Goal: Transaction & Acquisition: Purchase product/service

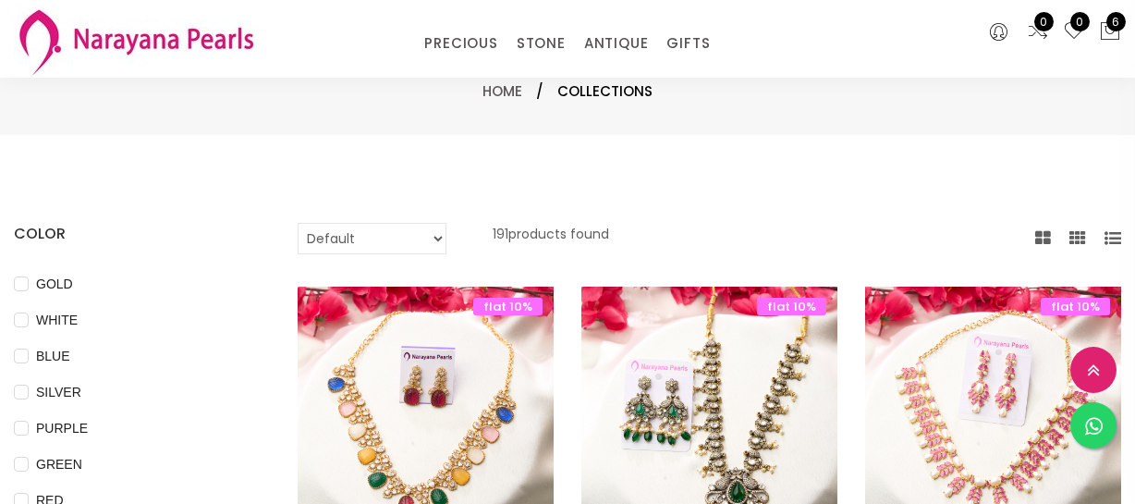
select select "INR"
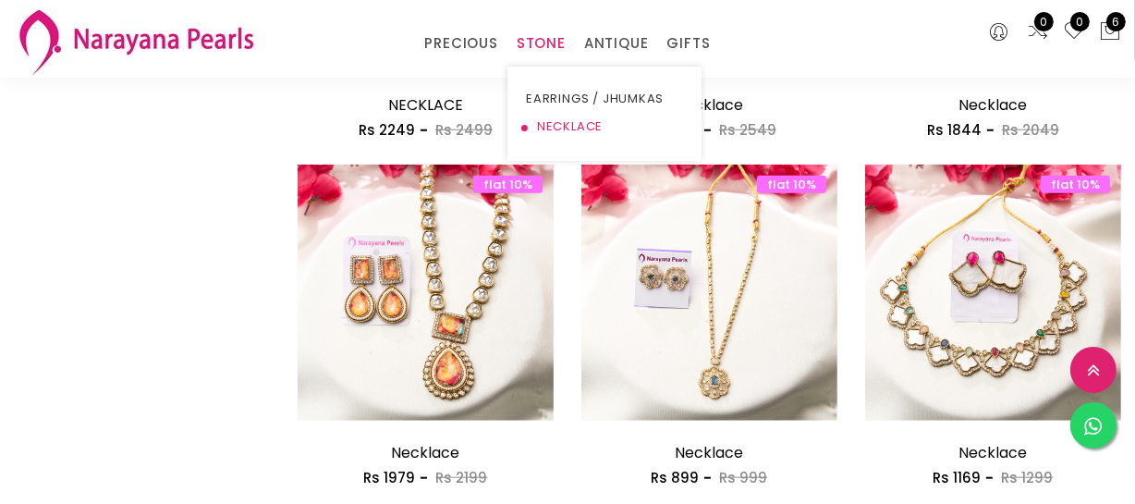
click at [554, 115] on link "NECKLACE" at bounding box center [604, 127] width 157 height 28
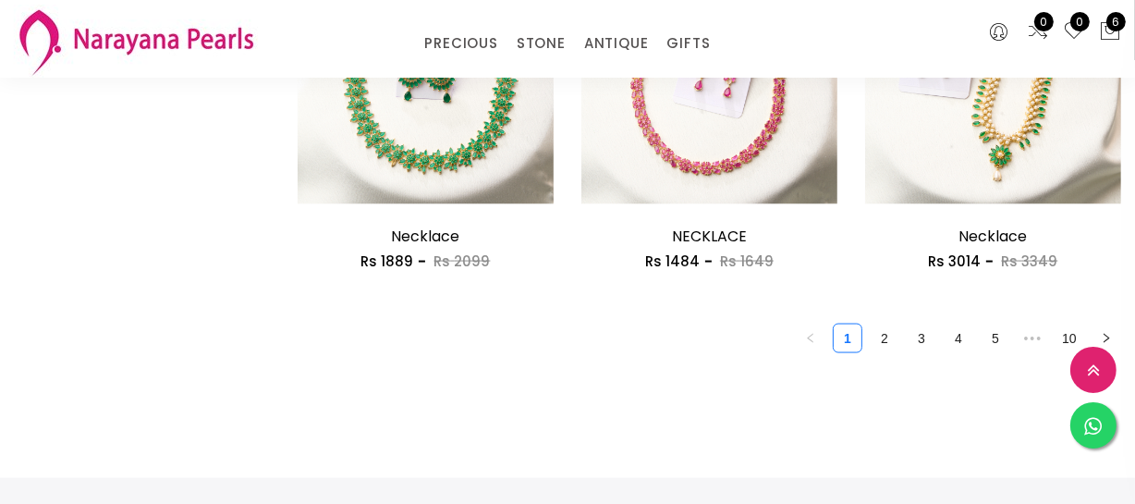
scroll to position [2436, 0]
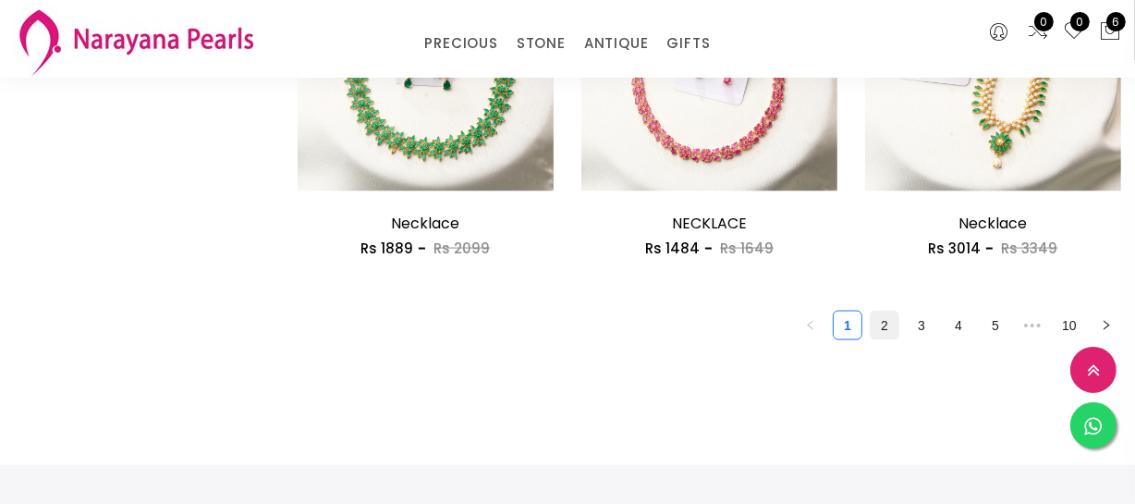
click at [892, 333] on link "2" at bounding box center [885, 325] width 28 height 28
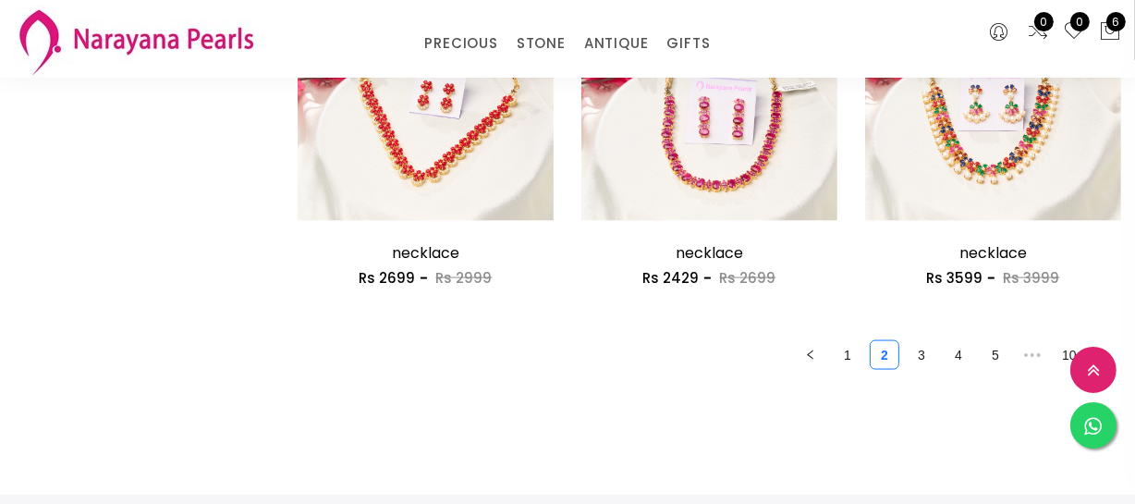
scroll to position [2436, 0]
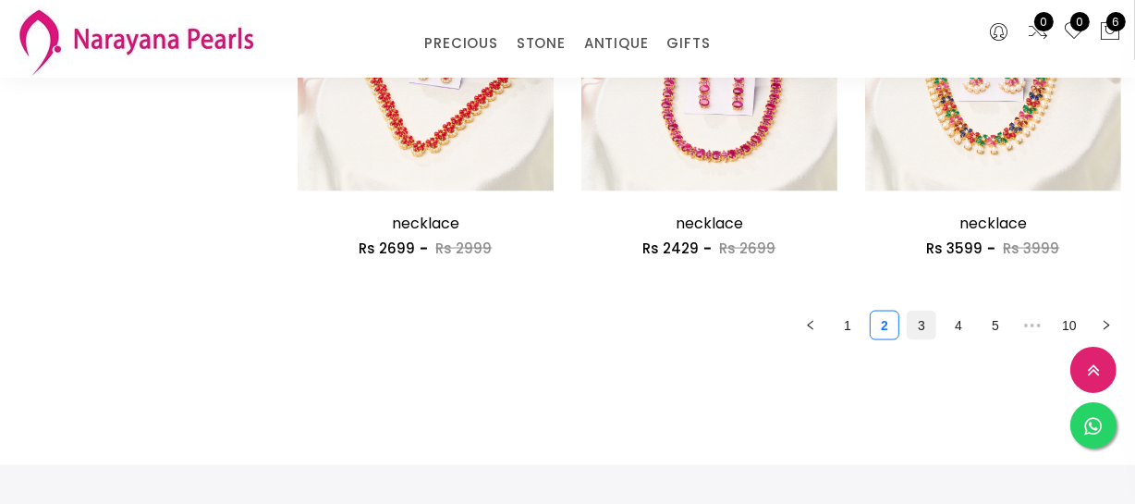
click at [916, 323] on link "3" at bounding box center [922, 325] width 28 height 28
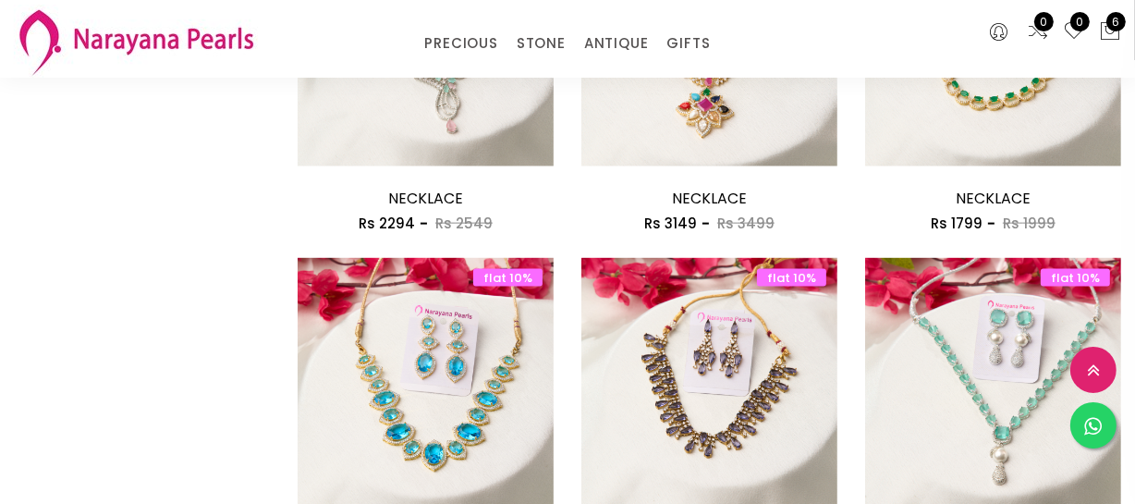
scroll to position [2268, 0]
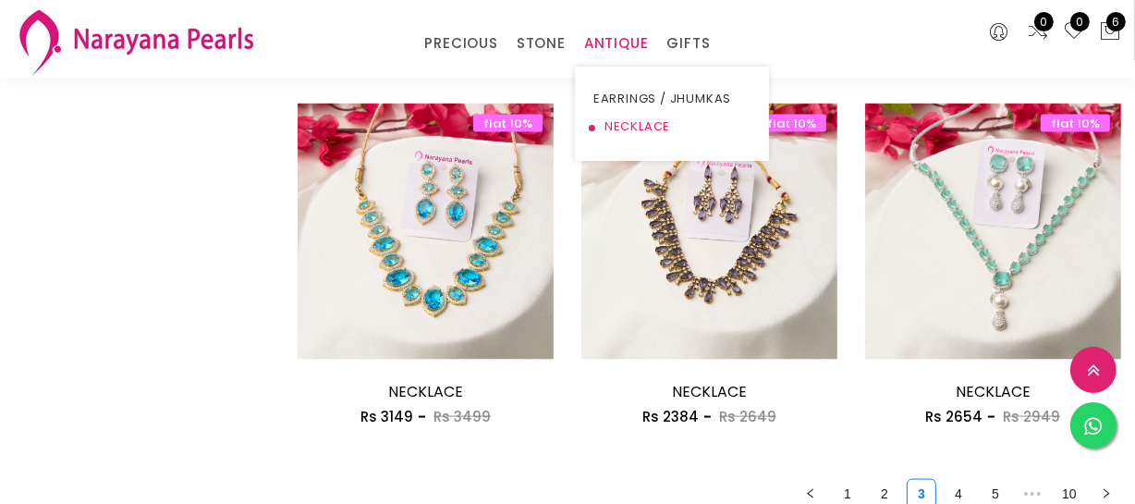
click at [612, 123] on link "NECKLACE" at bounding box center [671, 127] width 157 height 28
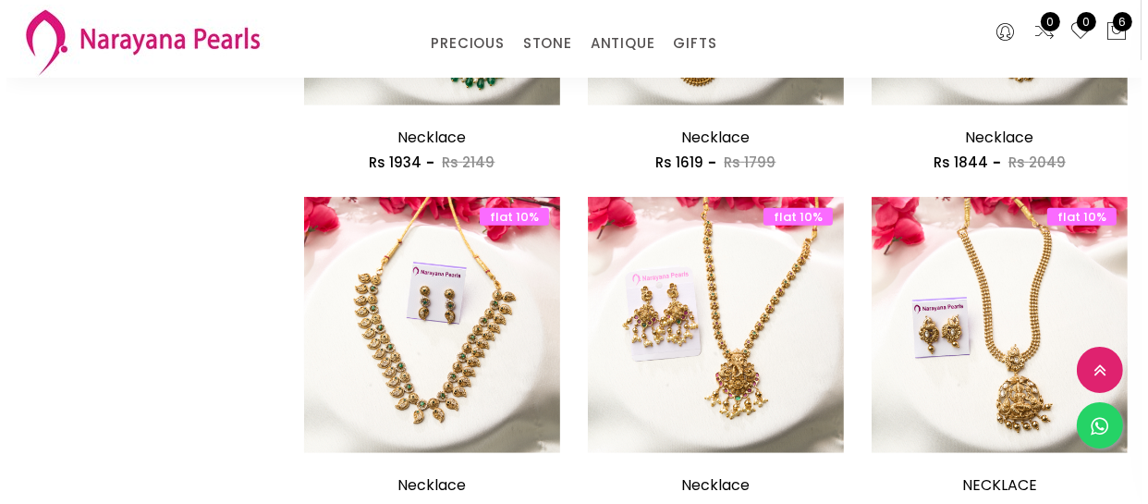
scroll to position [1176, 0]
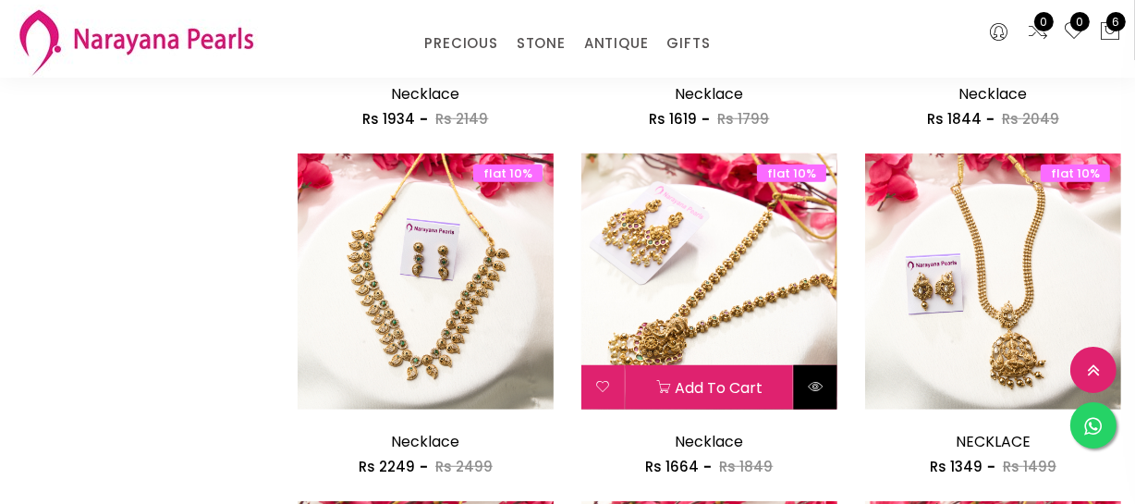
click at [808, 396] on button at bounding box center [815, 387] width 43 height 44
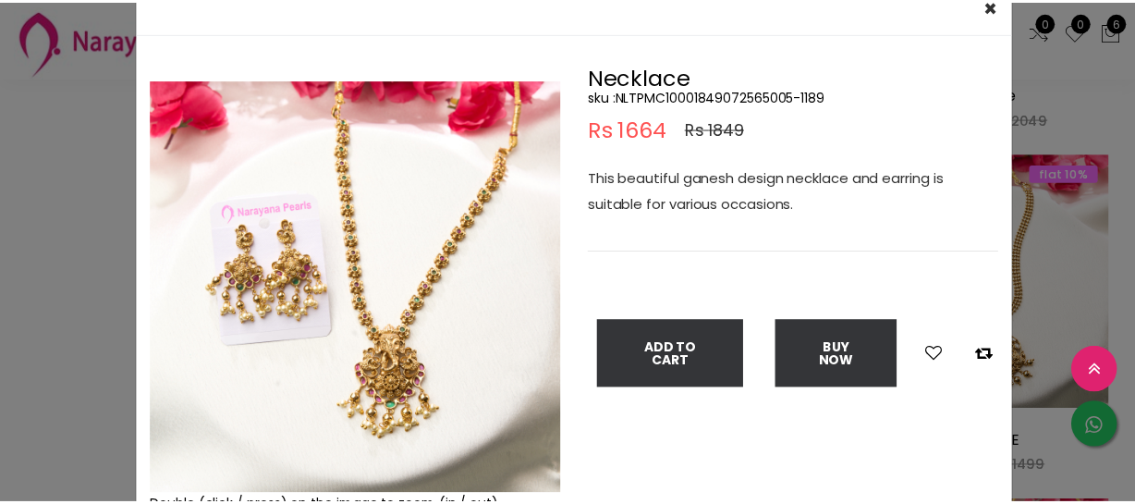
scroll to position [167, 0]
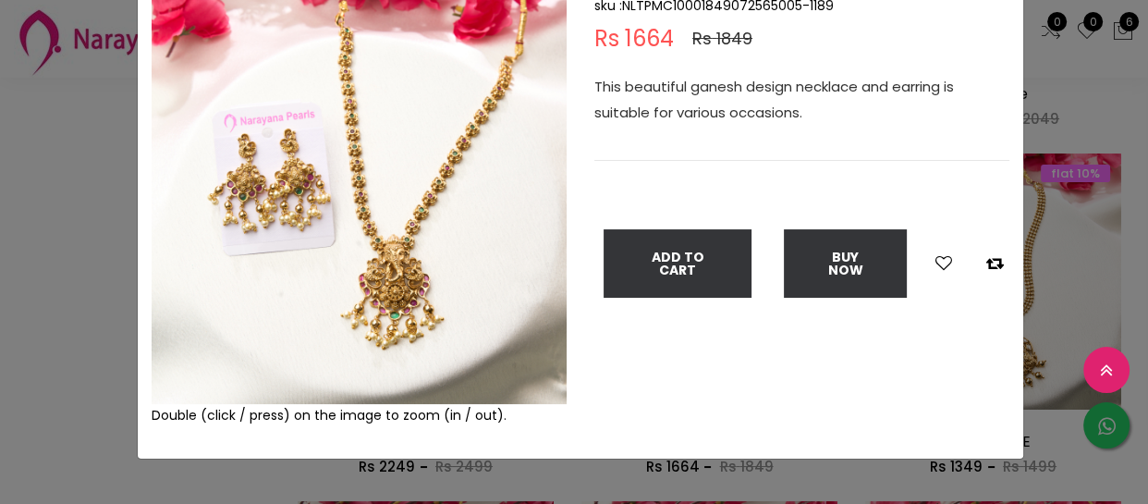
click at [384, 282] on img at bounding box center [359, 196] width 415 height 415
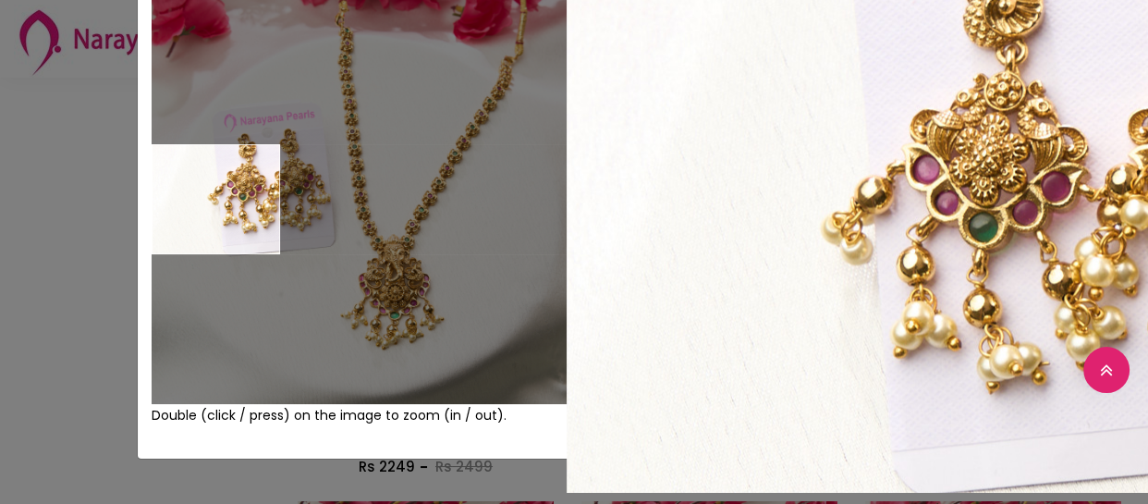
click at [43, 202] on div "× Close Double (click / press) on the image to zoom (in / out). Necklace sku : …" at bounding box center [574, 252] width 1148 height 504
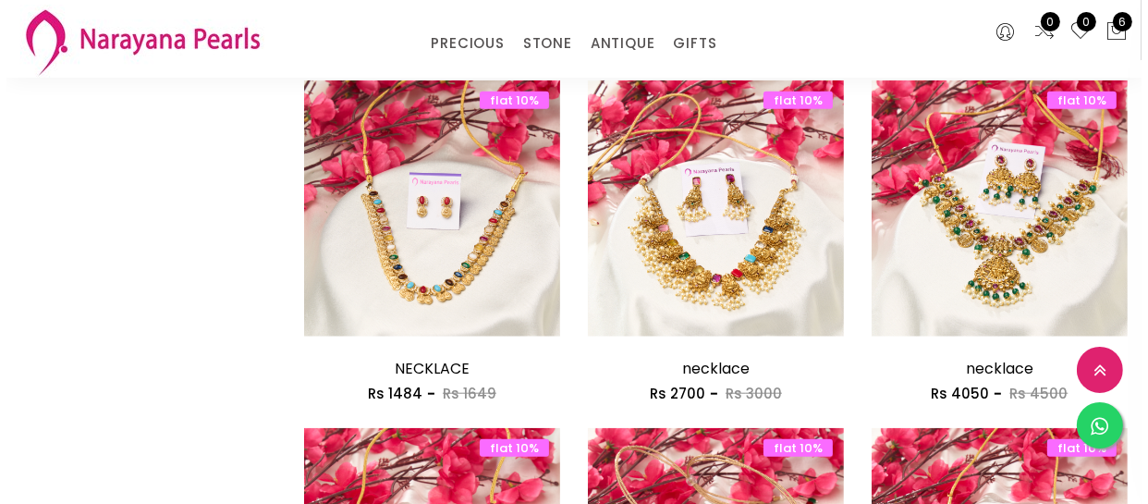
scroll to position [1344, 0]
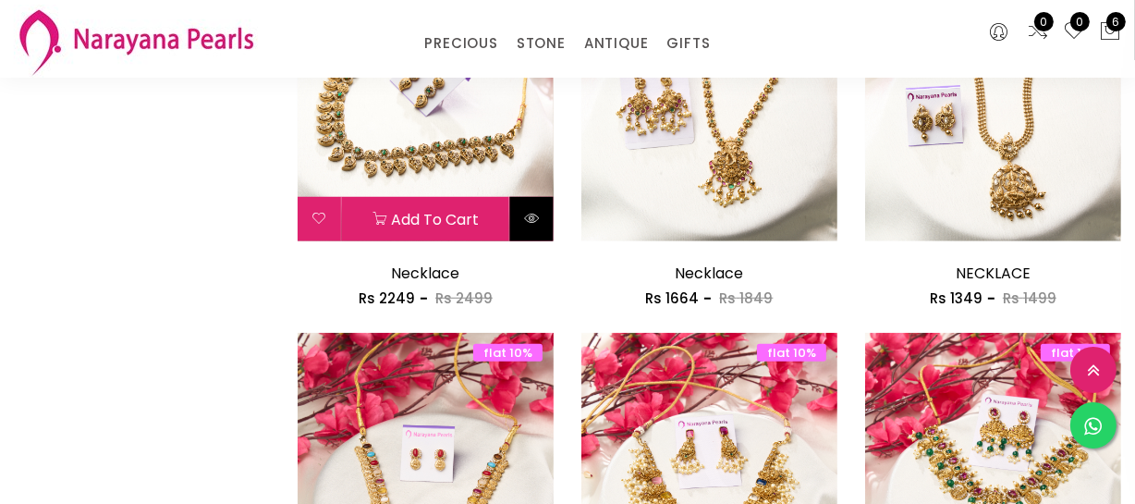
click at [537, 221] on icon at bounding box center [531, 218] width 15 height 15
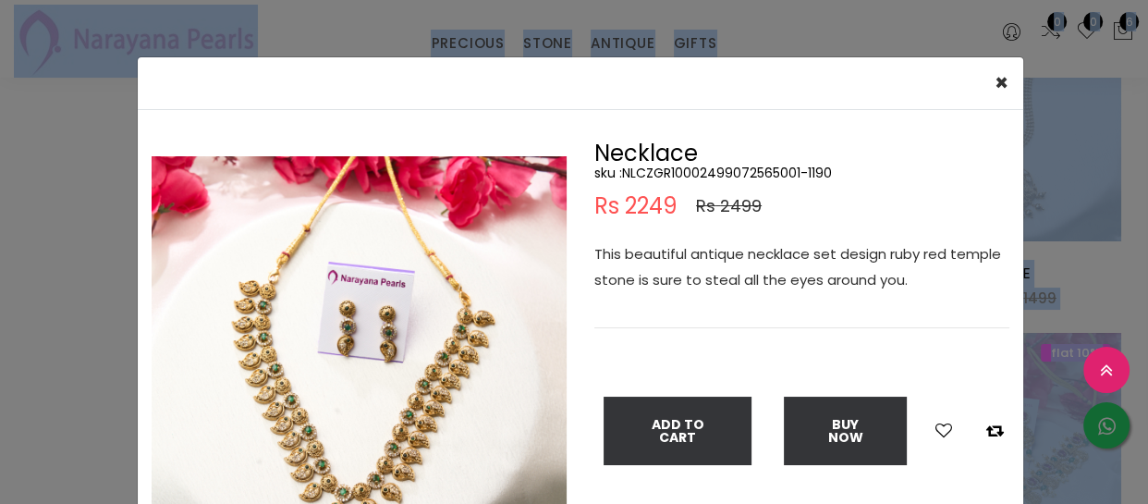
click at [256, 360] on img at bounding box center [359, 363] width 415 height 415
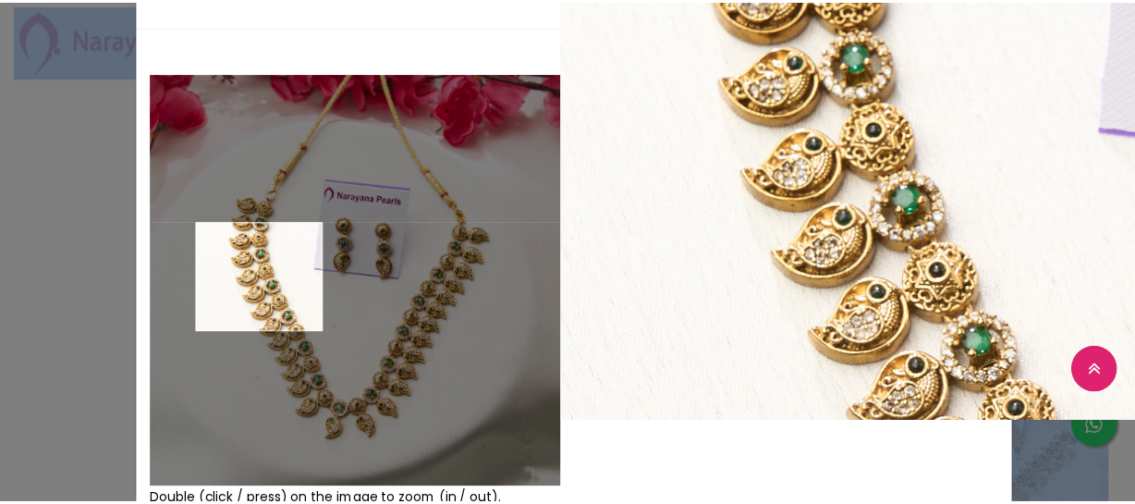
scroll to position [167, 0]
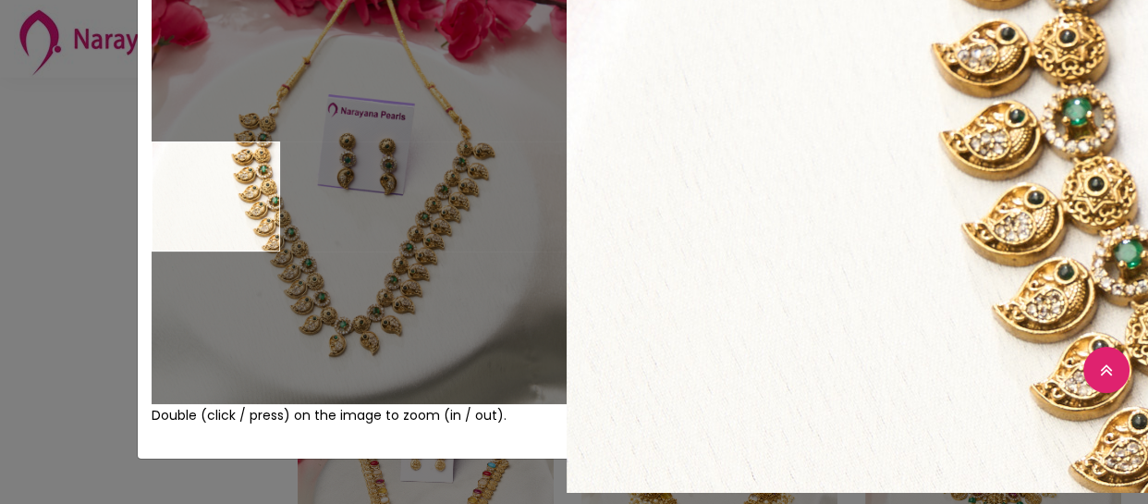
click at [111, 202] on div "× Close Double (click / press) on the image to zoom (in / out). Necklace sku : …" at bounding box center [574, 252] width 1148 height 504
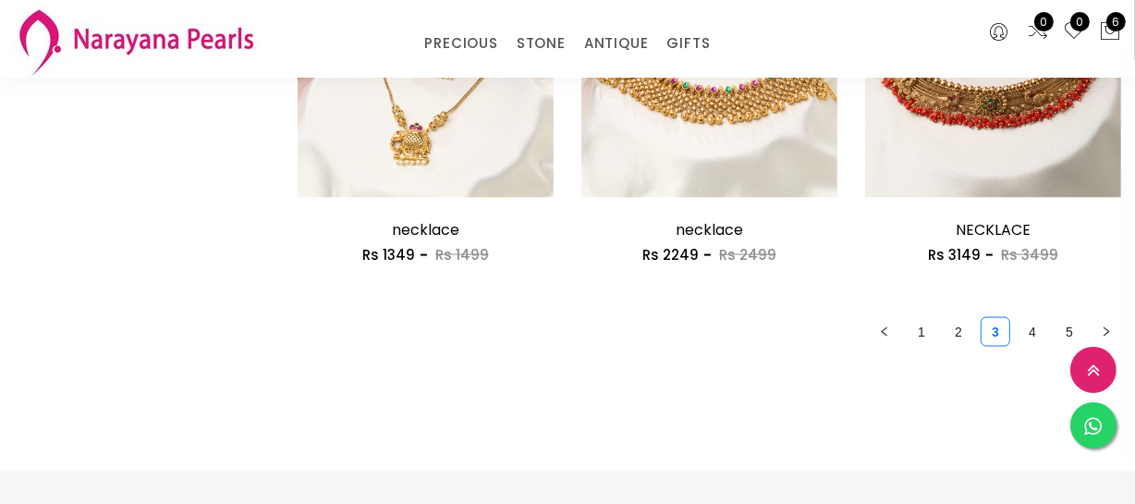
scroll to position [2436, 0]
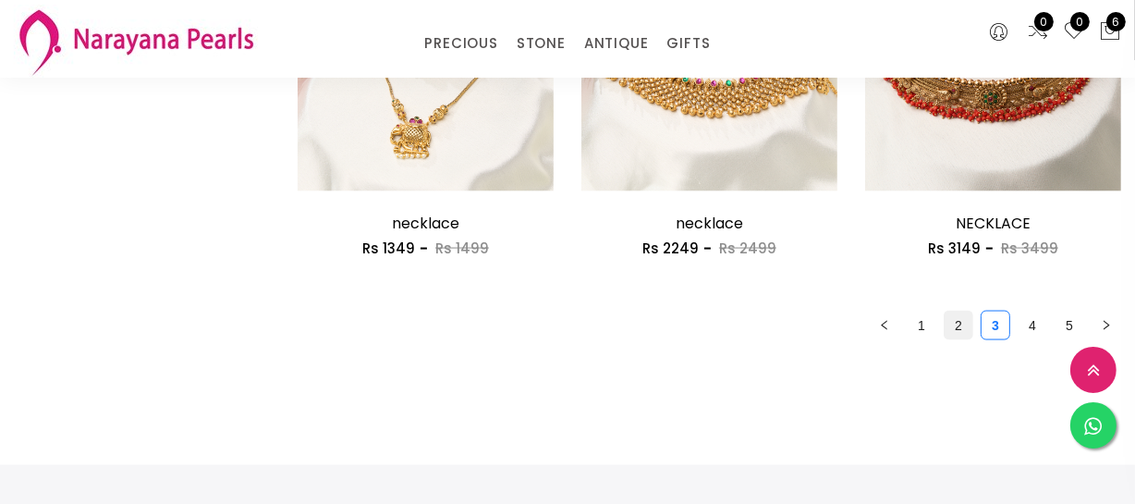
click at [952, 323] on link "2" at bounding box center [958, 325] width 28 height 28
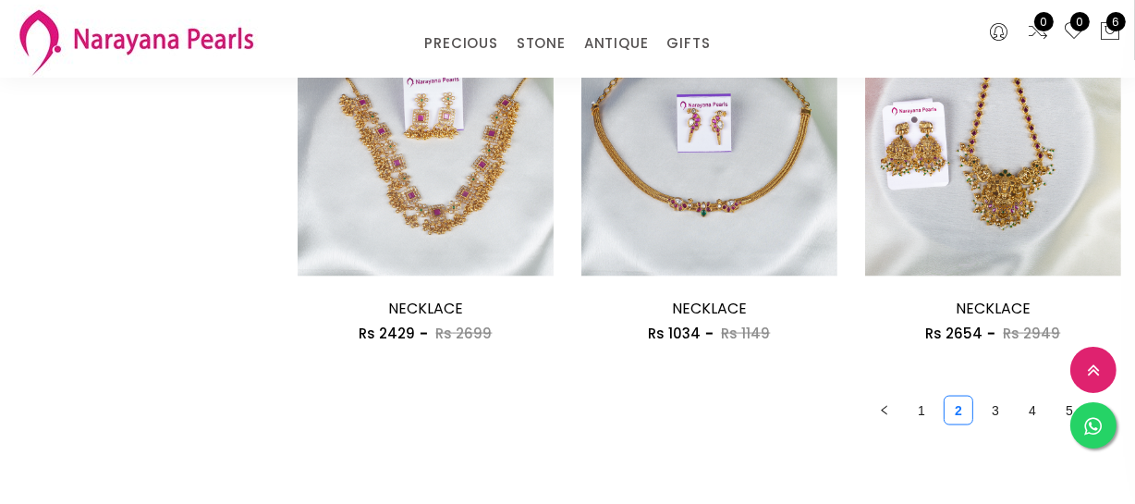
scroll to position [2352, 0]
click at [990, 399] on link "3" at bounding box center [995, 410] width 28 height 28
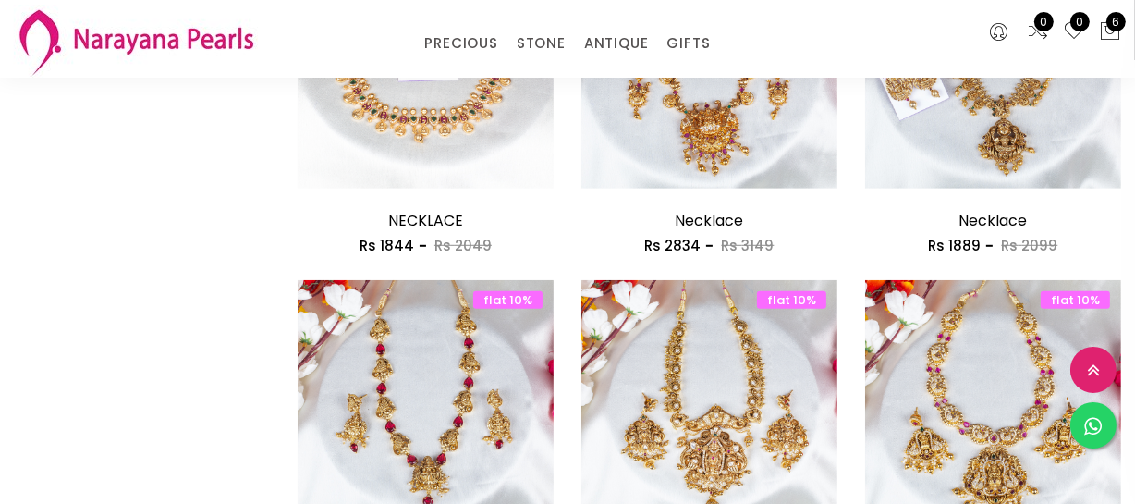
scroll to position [1176, 0]
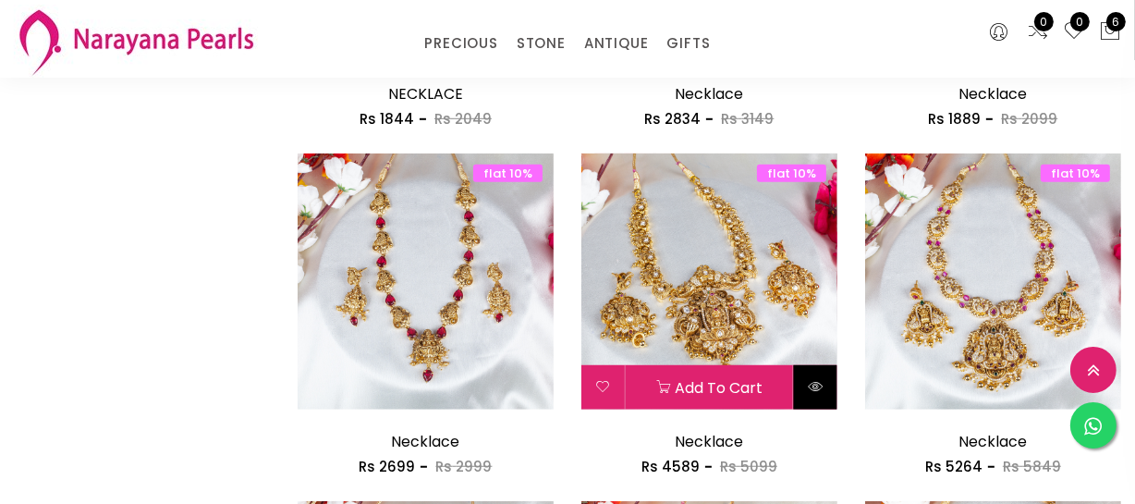
click at [809, 379] on icon at bounding box center [815, 386] width 15 height 15
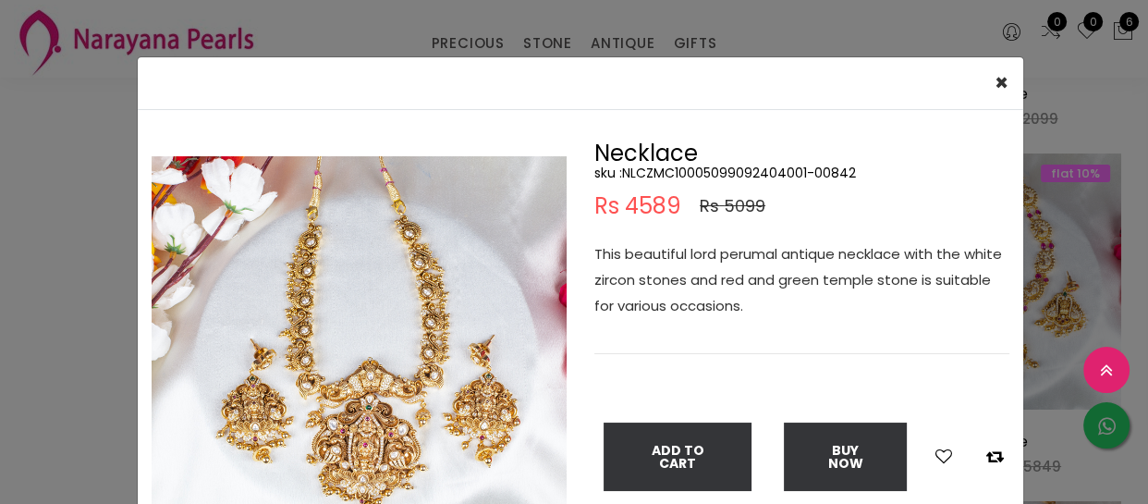
click at [360, 422] on img at bounding box center [359, 363] width 415 height 415
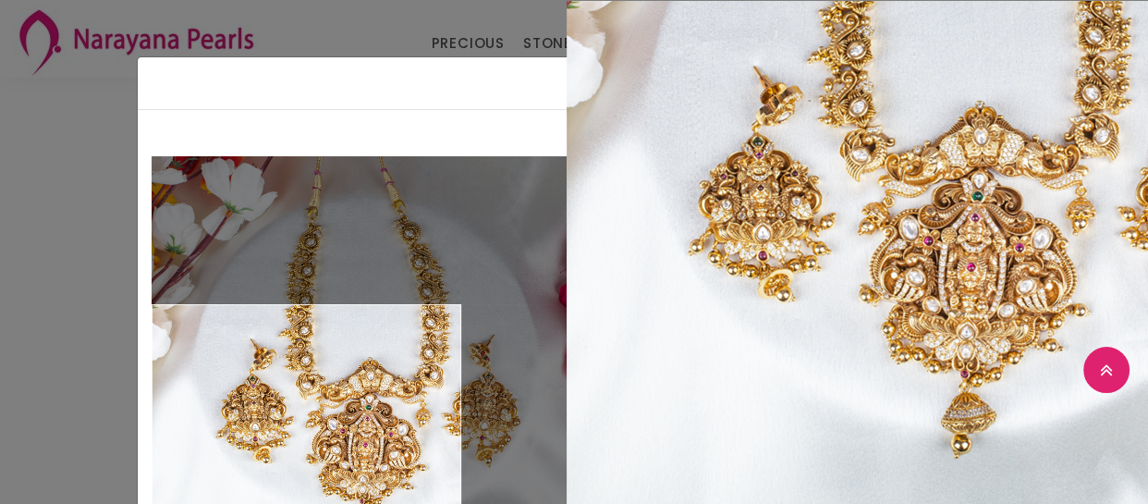
click at [0, 453] on div "× Close Double (click / press) on the image to zoom (in / out). Necklace sku : …" at bounding box center [574, 252] width 1148 height 504
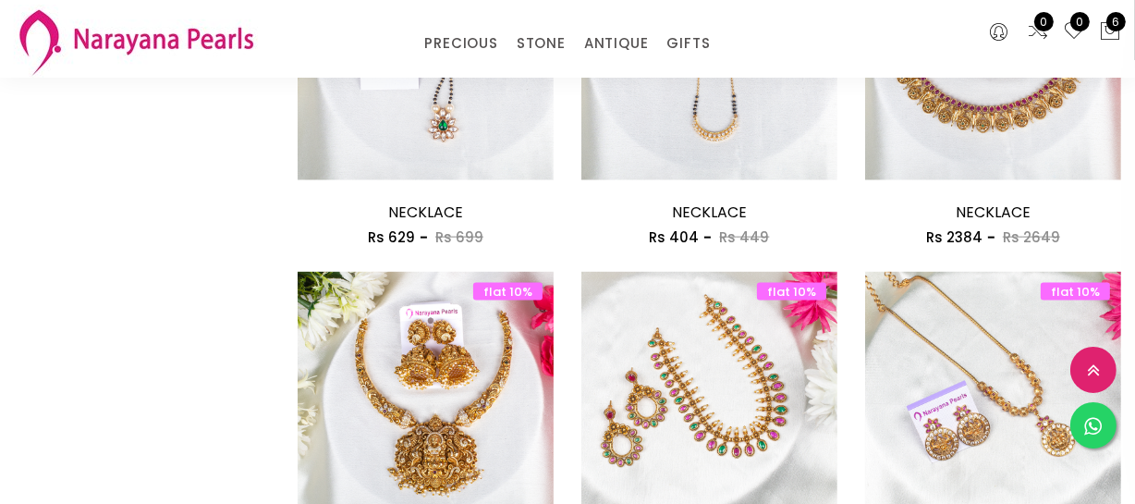
scroll to position [2184, 0]
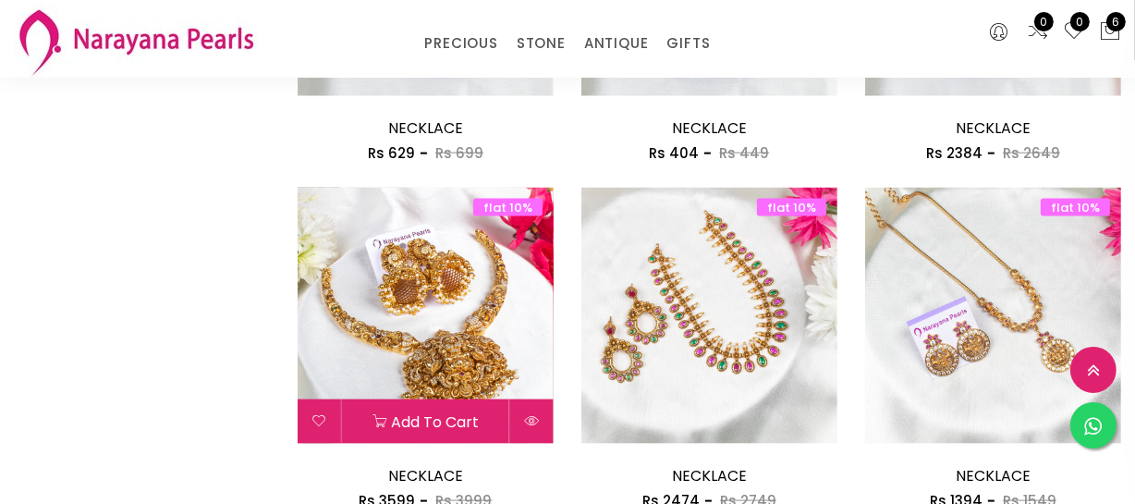
click at [539, 425] on icon at bounding box center [531, 420] width 15 height 15
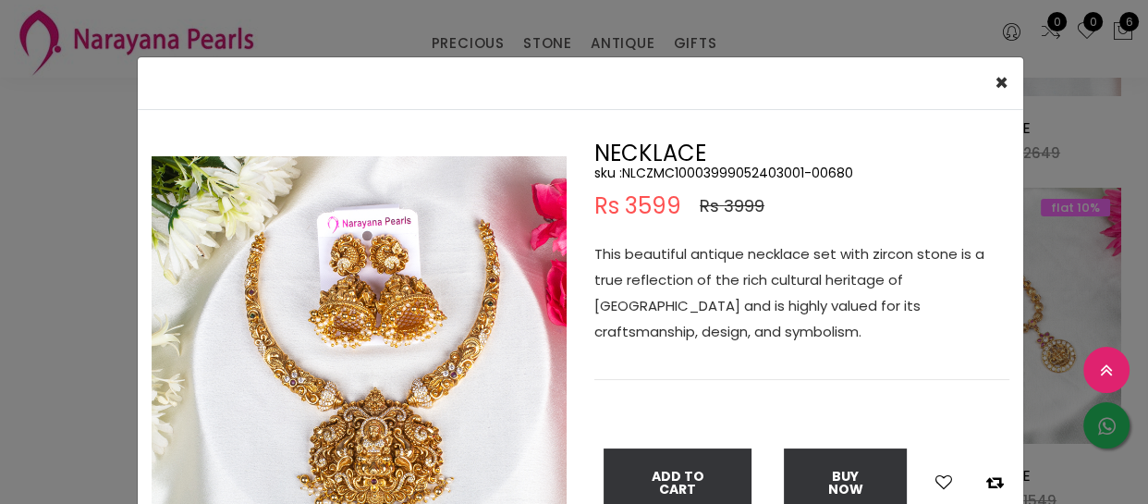
click at [539, 425] on img at bounding box center [359, 363] width 415 height 415
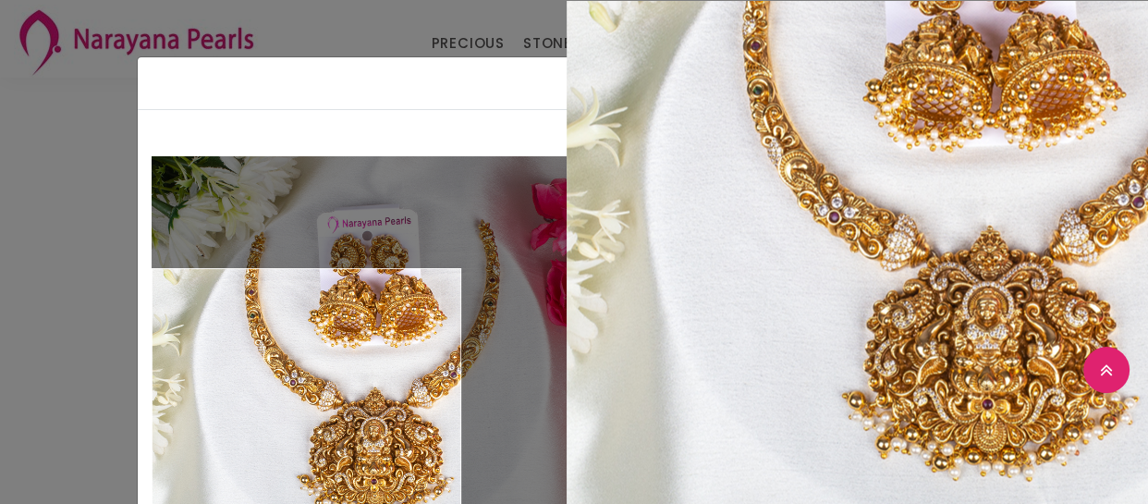
click at [98, 383] on div "× Close Double (click / press) on the image to zoom (in / out). NECKLACE sku : …" at bounding box center [574, 252] width 1148 height 504
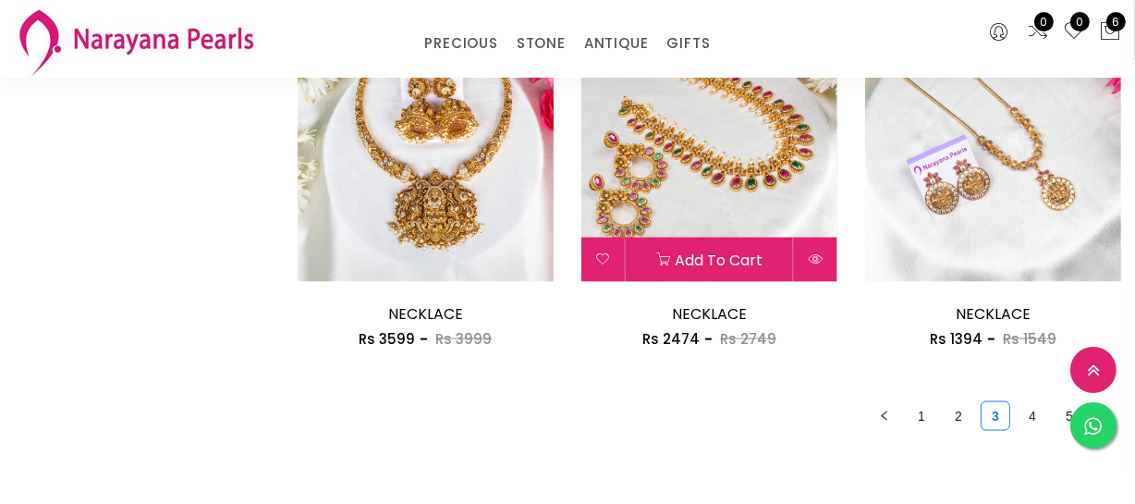
scroll to position [2352, 0]
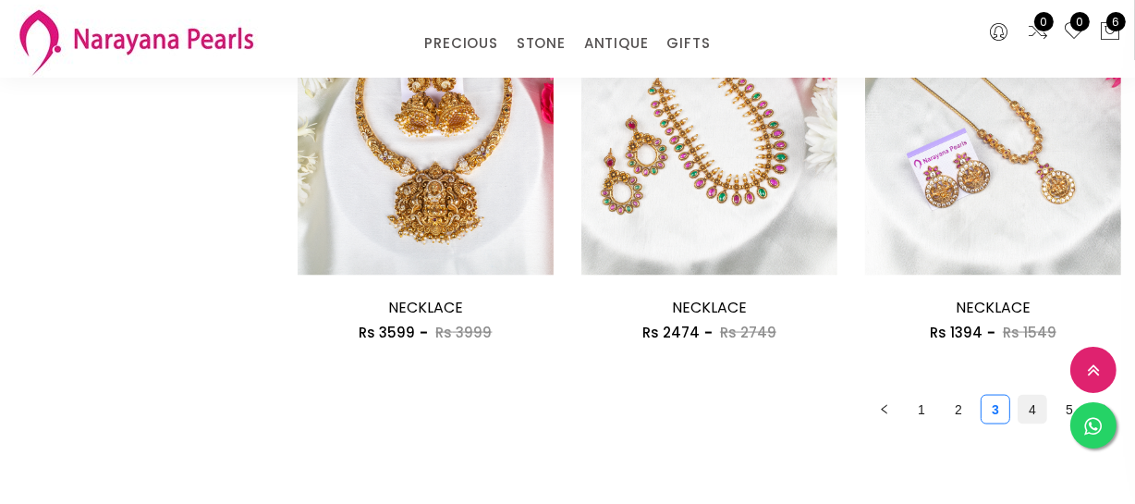
click at [1029, 398] on link "4" at bounding box center [1032, 410] width 28 height 28
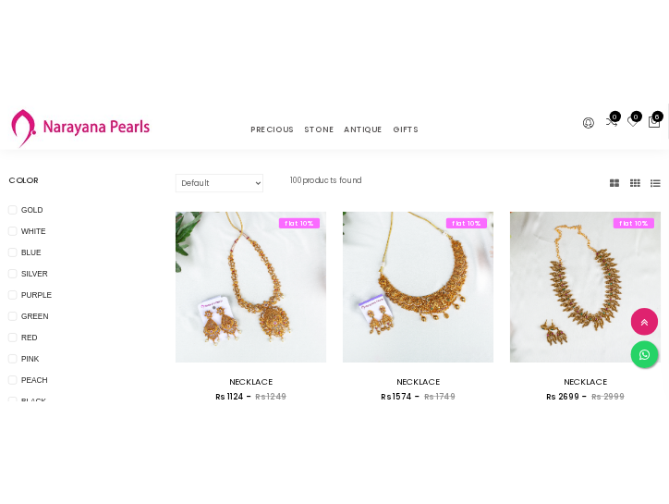
scroll to position [335, 0]
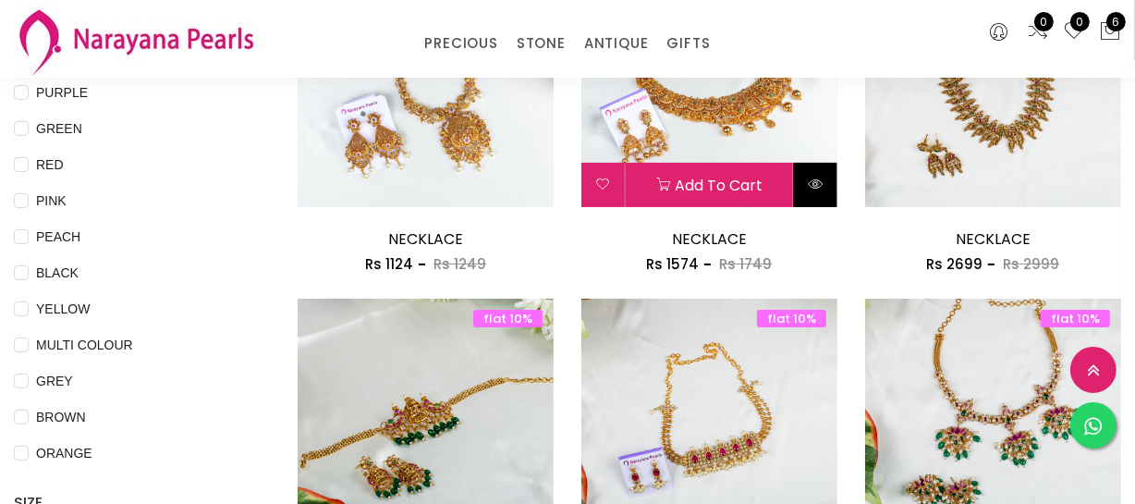
click at [825, 192] on button at bounding box center [815, 185] width 43 height 44
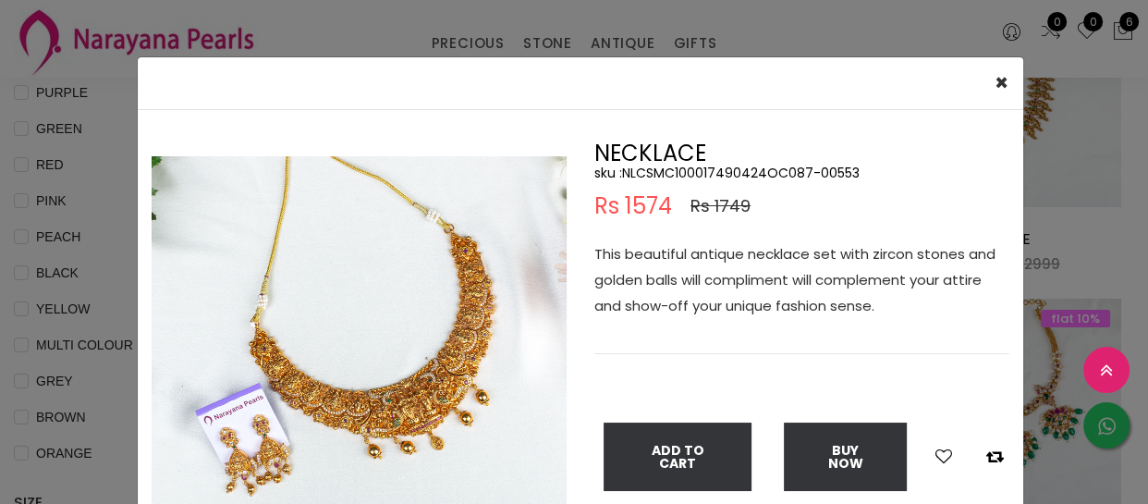
click at [445, 388] on img at bounding box center [359, 363] width 415 height 415
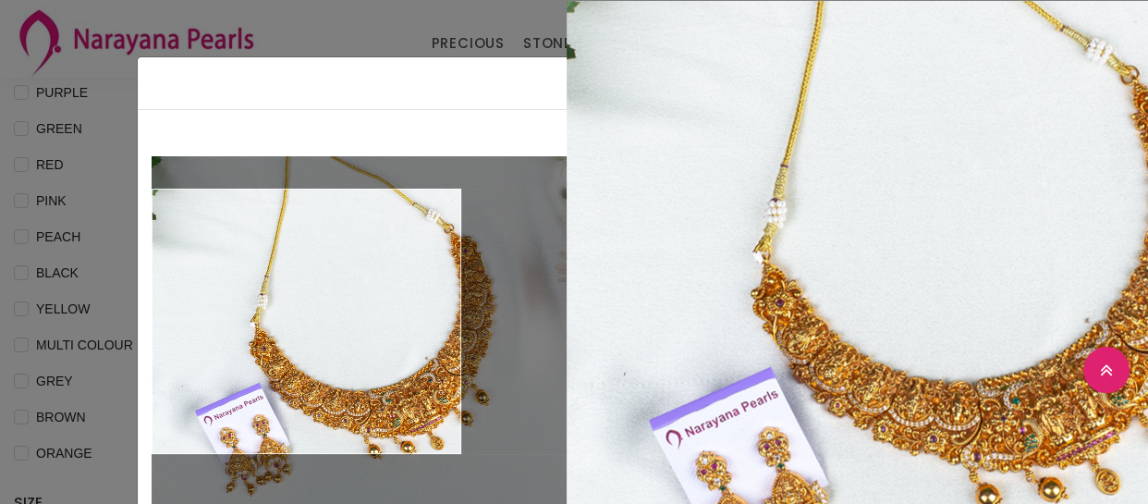
click at [109, 313] on div "× Close Double (click / press) on the image to zoom (in / out). NECKLACE sku : …" at bounding box center [574, 252] width 1148 height 504
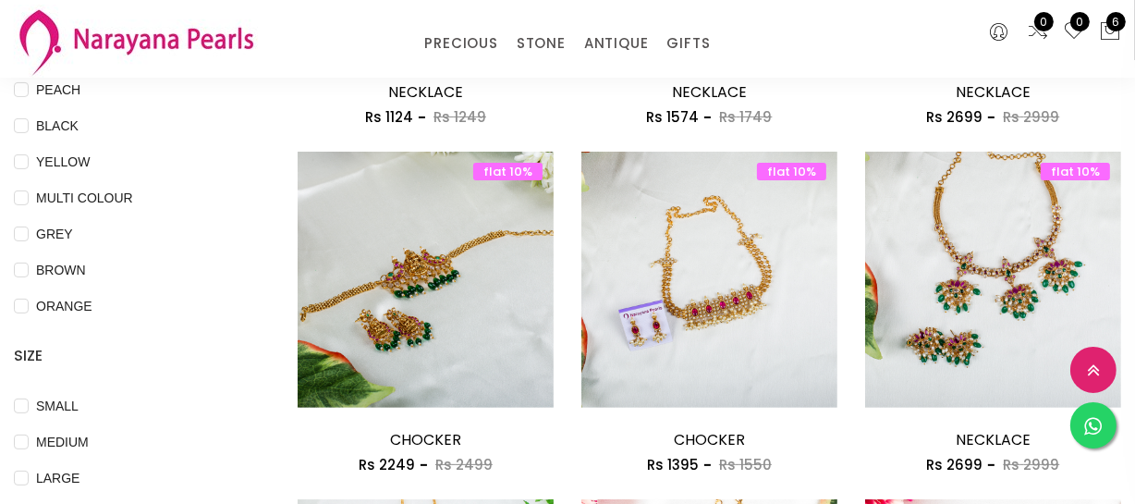
scroll to position [504, 0]
